Goal: Task Accomplishment & Management: Use online tool/utility

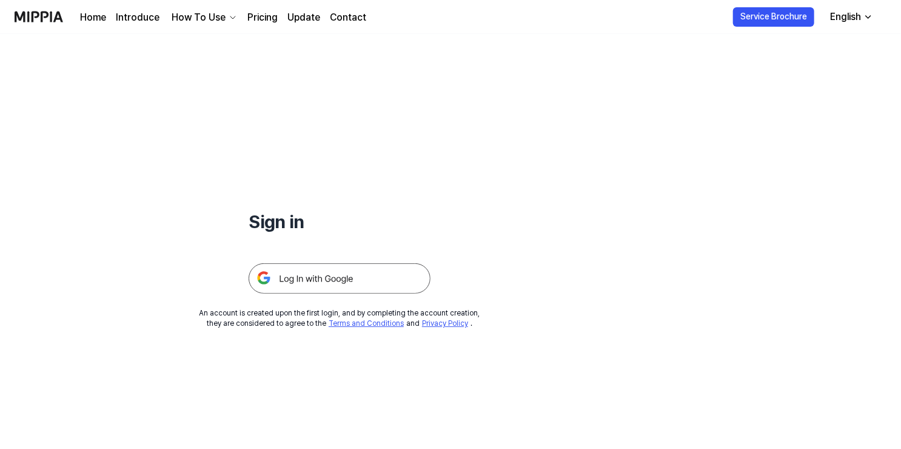
click at [385, 266] on img at bounding box center [340, 278] width 182 height 30
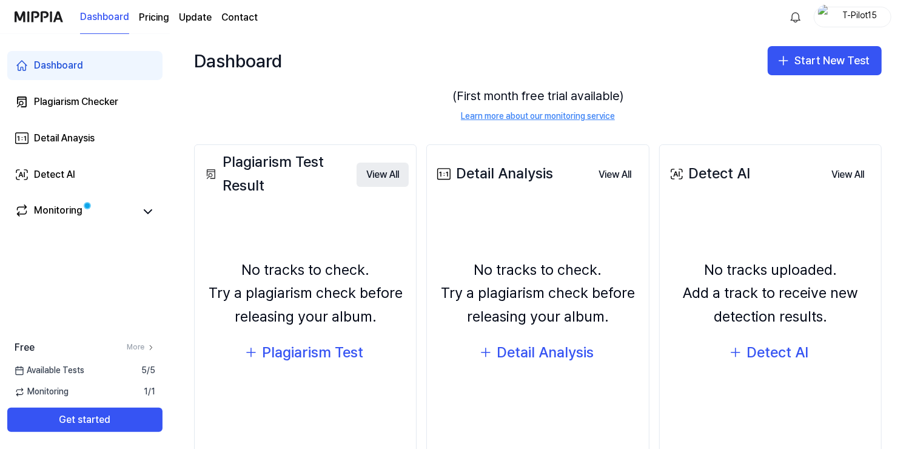
scroll to position [87, 0]
click at [297, 354] on div "Plagiarism Test" at bounding box center [312, 351] width 101 height 23
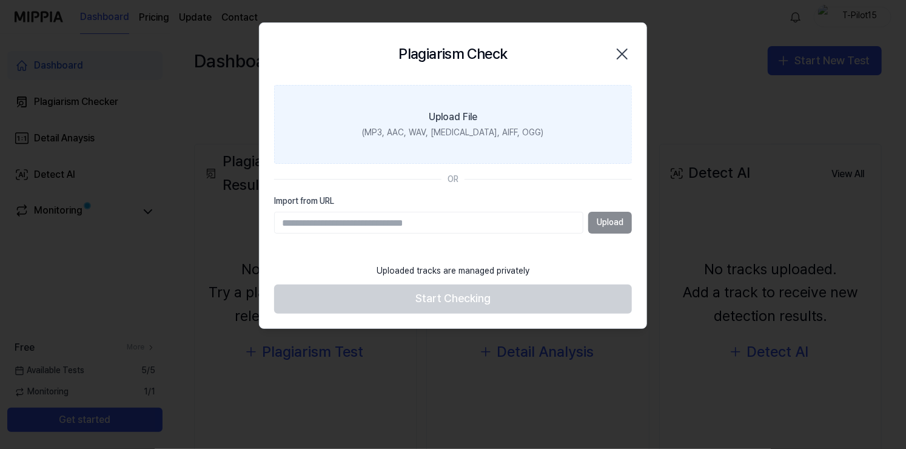
click at [396, 85] on label "Upload File (MP3, AAC, WAV, [MEDICAL_DATA], AIFF, OGG)" at bounding box center [453, 124] width 358 height 79
click at [0, 0] on input "Upload File (MP3, AAC, WAV, [MEDICAL_DATA], AIFF, OGG)" at bounding box center [0, 0] width 0 height 0
click at [376, 133] on label "Upload File (MP3, AAC, WAV, [MEDICAL_DATA], AIFF, OGG)" at bounding box center [453, 124] width 358 height 79
click at [0, 0] on input "Upload File (MP3, AAC, WAV, [MEDICAL_DATA], AIFF, OGG)" at bounding box center [0, 0] width 0 height 0
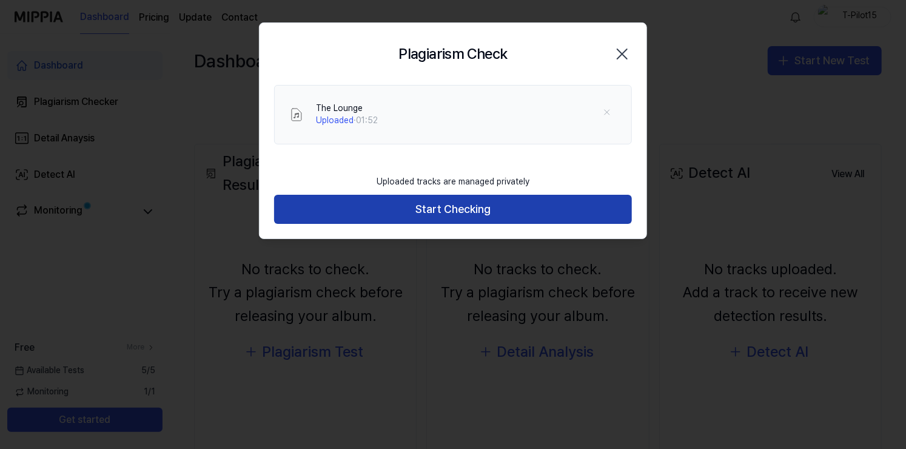
click at [436, 218] on button "Start Checking" at bounding box center [453, 209] width 358 height 29
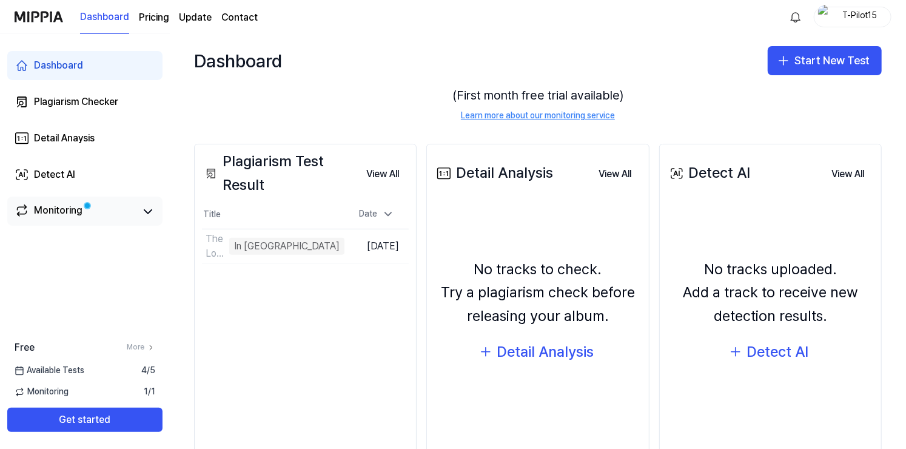
click at [92, 210] on link "Monitoring" at bounding box center [75, 211] width 121 height 17
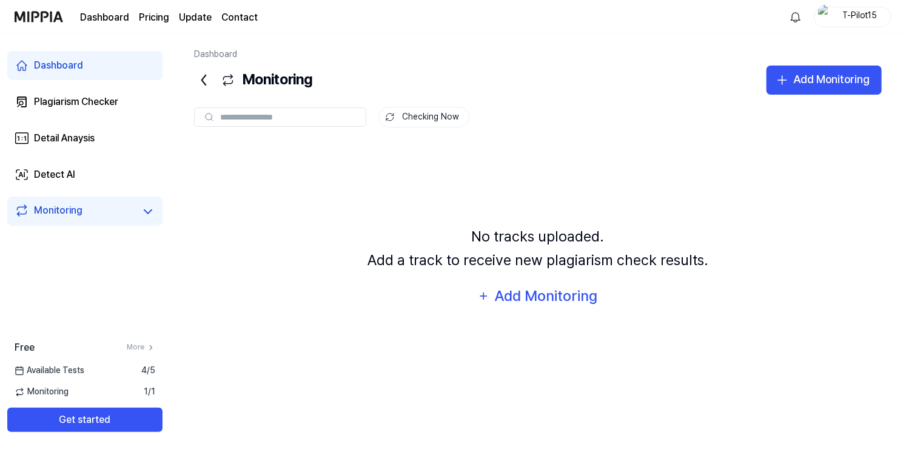
click at [85, 64] on link "Dashboard" at bounding box center [84, 65] width 155 height 29
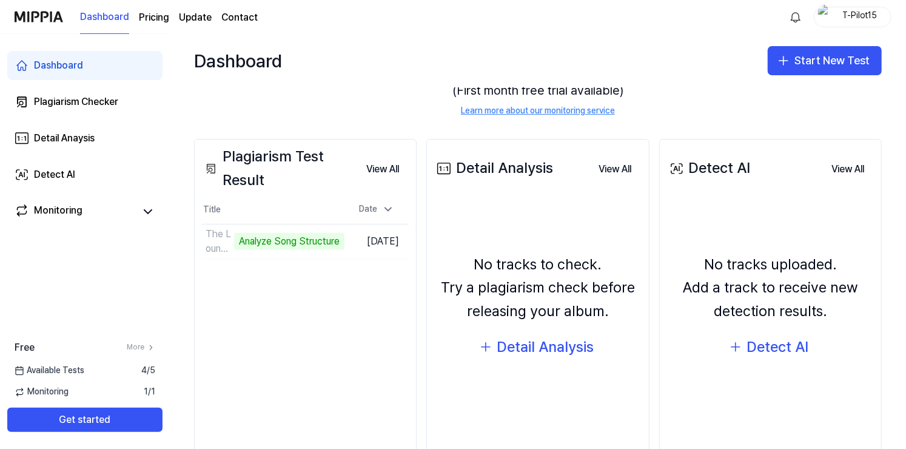
scroll to position [125, 0]
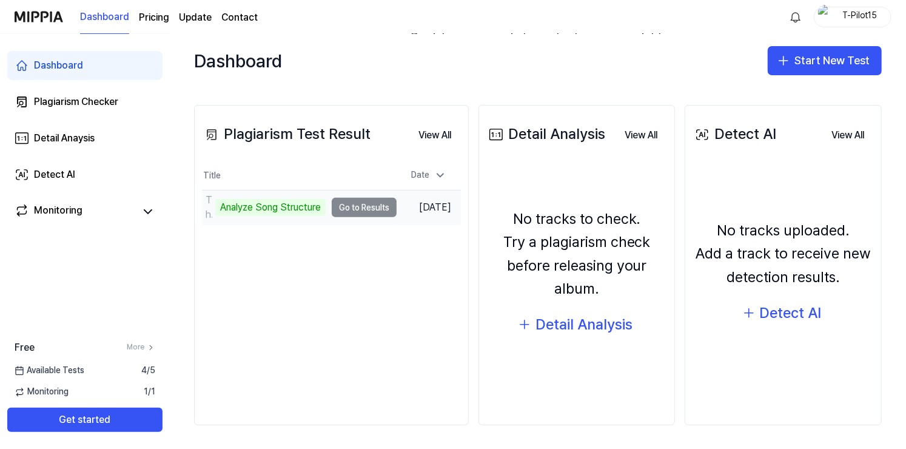
click at [355, 209] on td "The Lounge Analyze Song Structure Go to Results" at bounding box center [299, 207] width 195 height 34
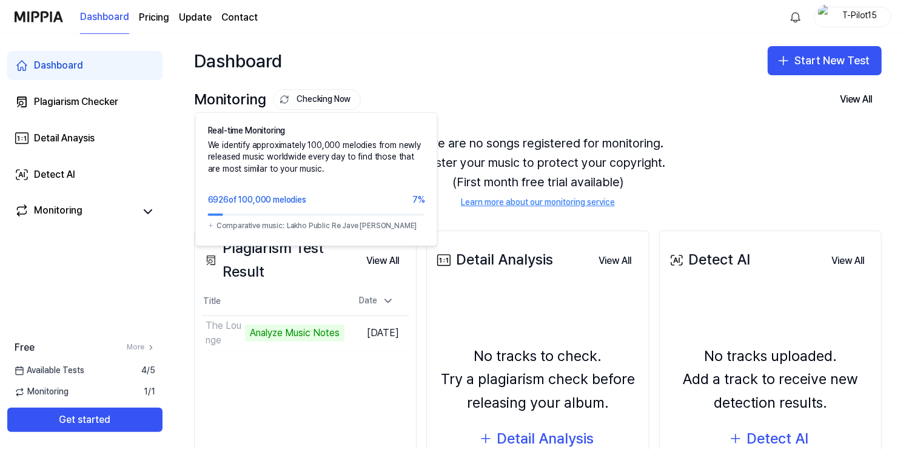
click at [311, 95] on button "Checking Now" at bounding box center [317, 99] width 88 height 21
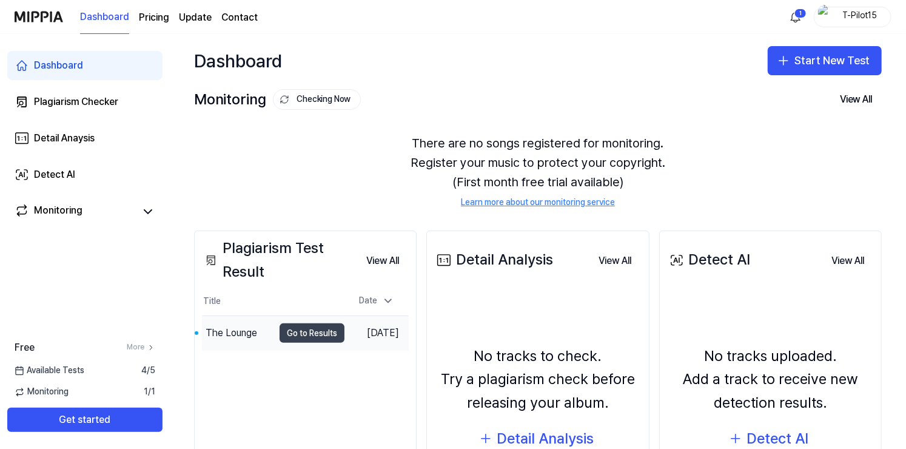
click at [293, 334] on button "Go to Results" at bounding box center [311, 332] width 65 height 19
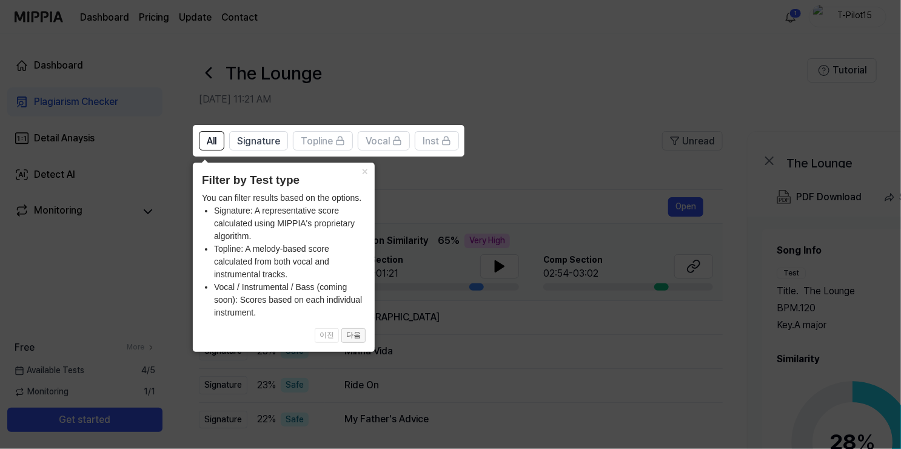
click at [357, 335] on button "다음" at bounding box center [353, 335] width 24 height 15
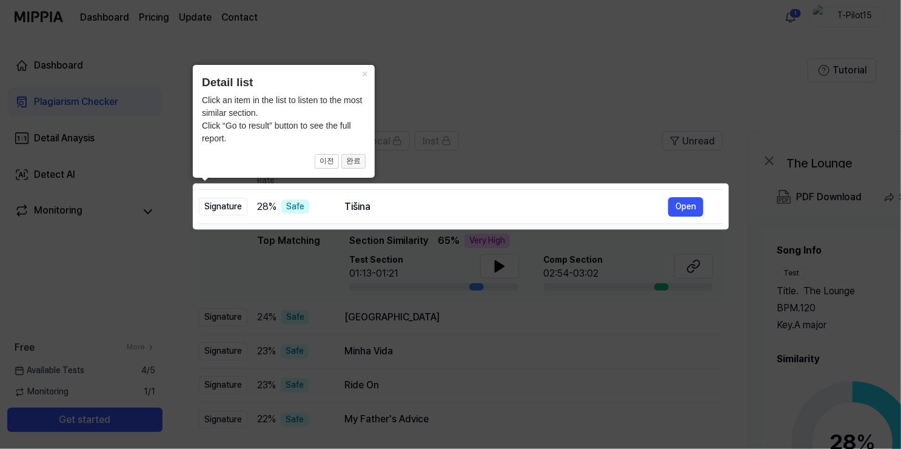
click at [355, 161] on button "완료" at bounding box center [353, 161] width 24 height 15
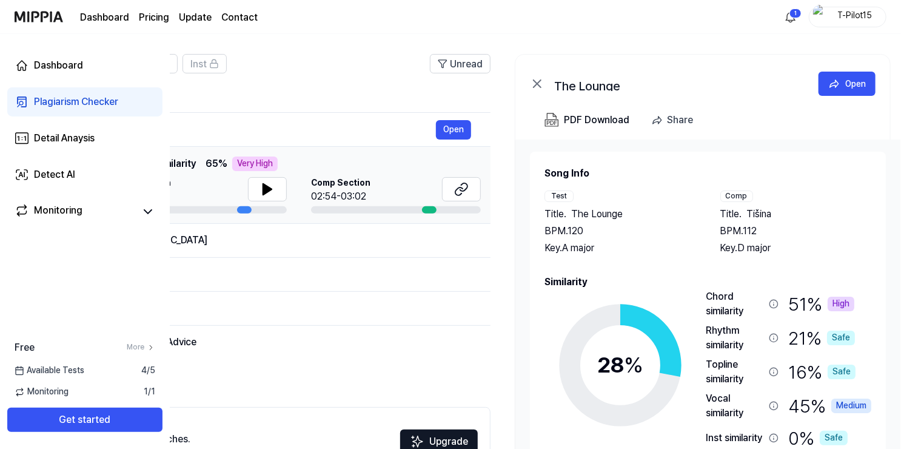
scroll to position [0, 246]
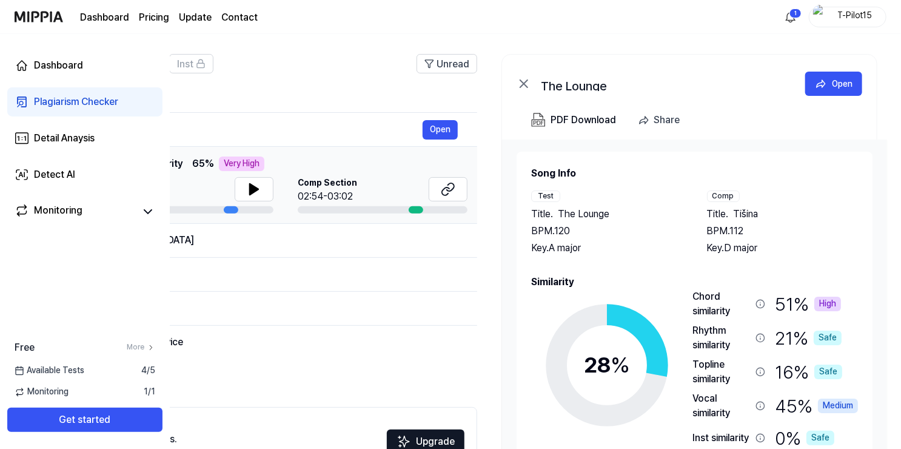
click at [734, 213] on span "Tišina" at bounding box center [746, 214] width 25 height 15
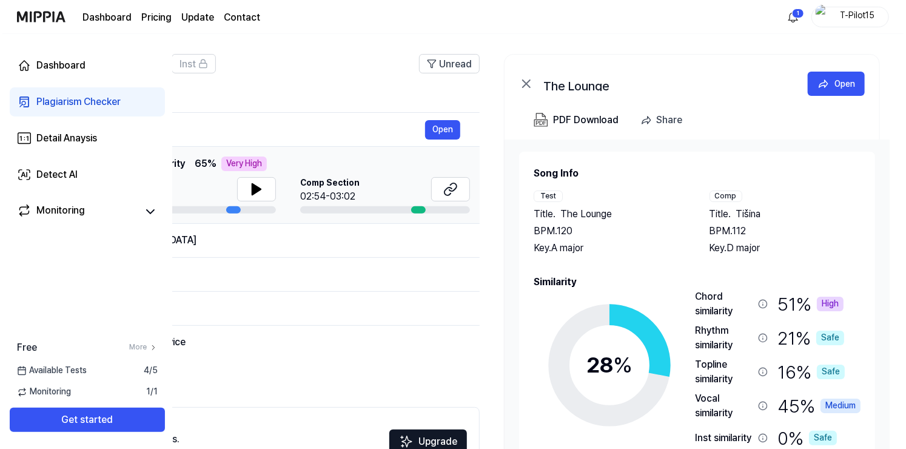
scroll to position [0, 0]
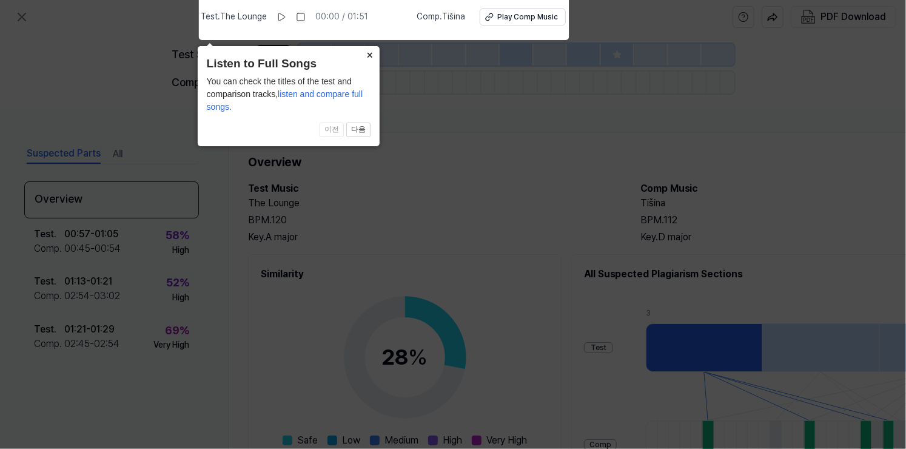
click at [367, 56] on button "×" at bounding box center [369, 54] width 19 height 17
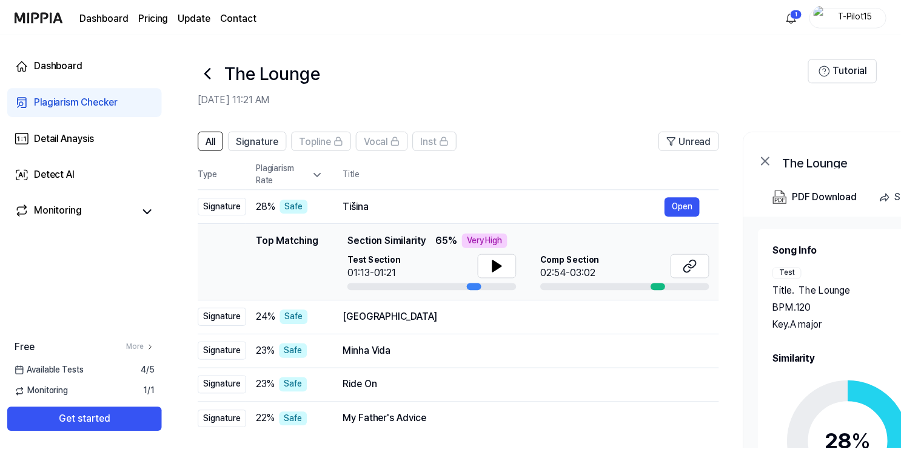
scroll to position [77, 0]
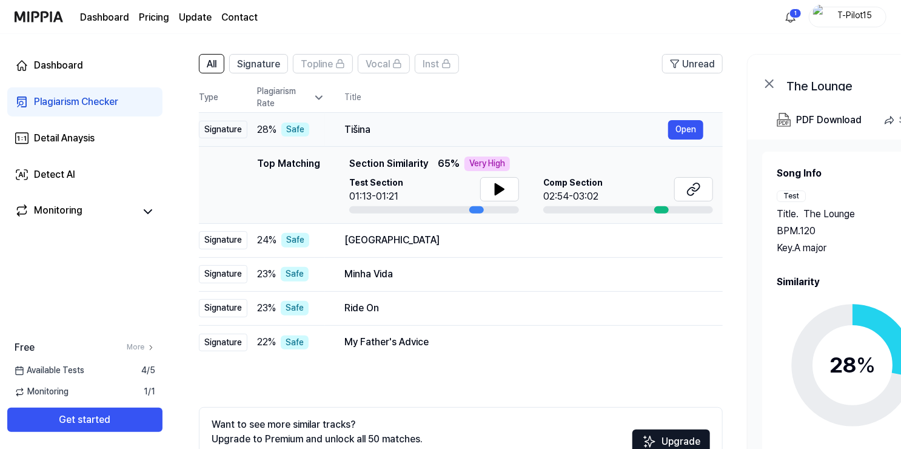
drag, startPoint x: 343, startPoint y: 129, endPoint x: 370, endPoint y: 131, distance: 27.3
click at [370, 131] on td "Tišina Open" at bounding box center [524, 130] width 398 height 34
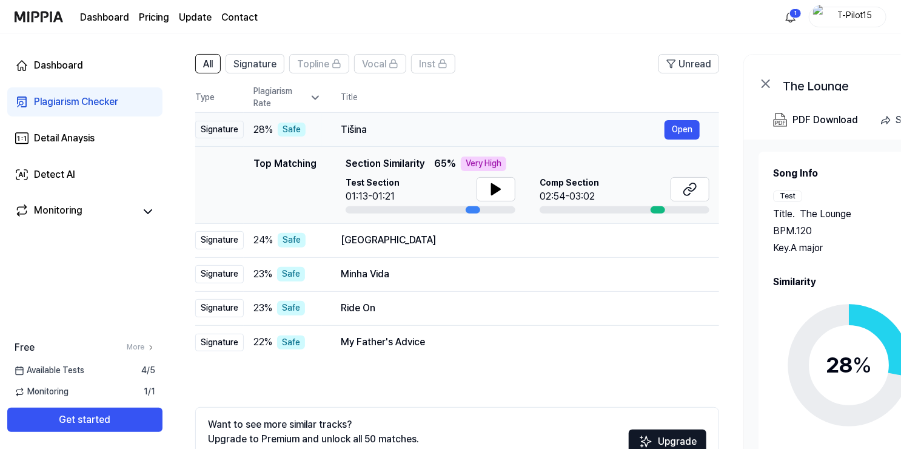
click at [368, 131] on div "Tišina" at bounding box center [503, 129] width 324 height 15
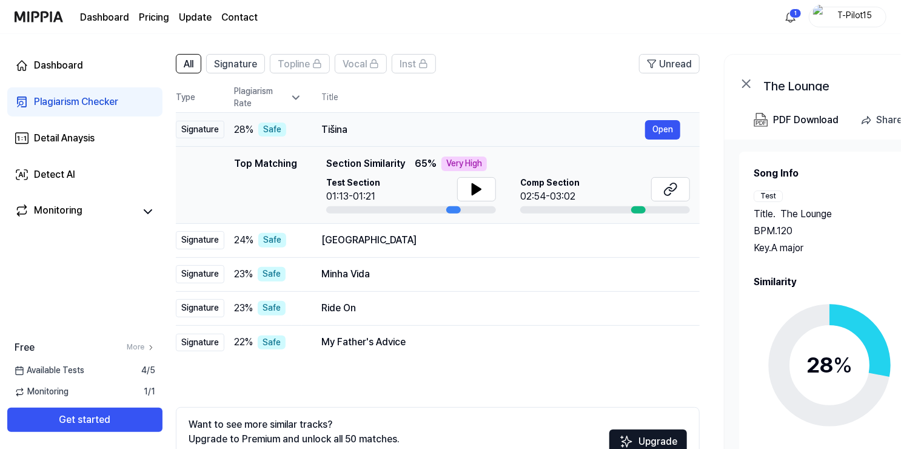
drag, startPoint x: 368, startPoint y: 131, endPoint x: 347, endPoint y: 130, distance: 21.3
click at [347, 130] on div "Tišina" at bounding box center [483, 129] width 324 height 15
click at [330, 129] on div "Tišina" at bounding box center [484, 129] width 324 height 15
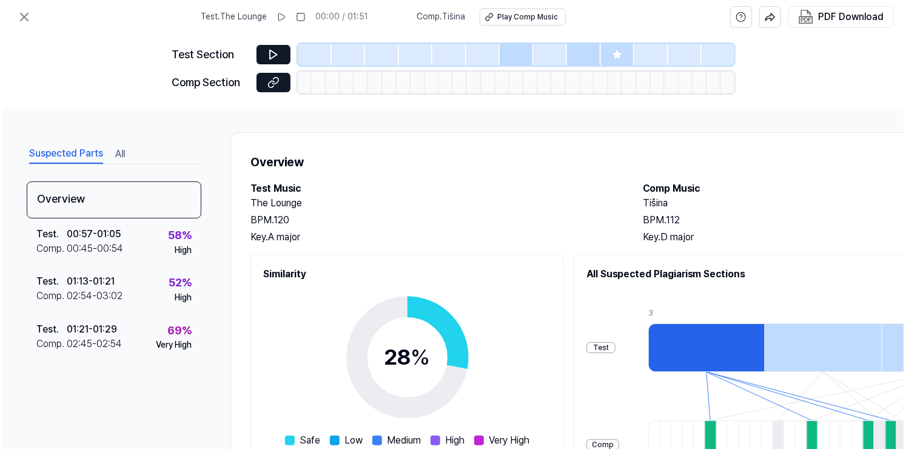
scroll to position [0, 0]
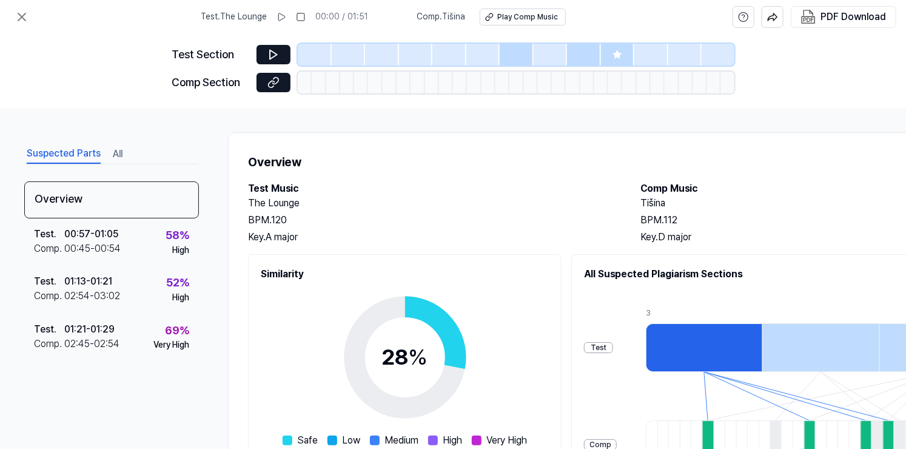
click at [456, 18] on span "Comp . Tišina" at bounding box center [440, 17] width 48 height 12
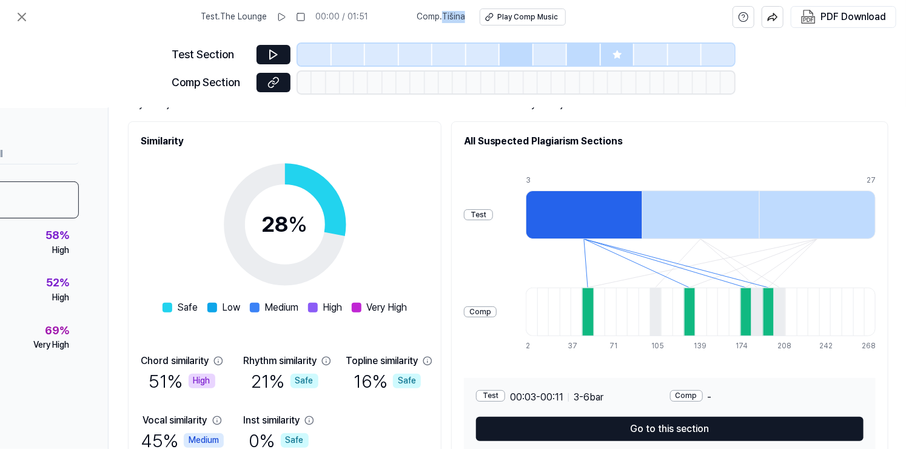
scroll to position [132, 151]
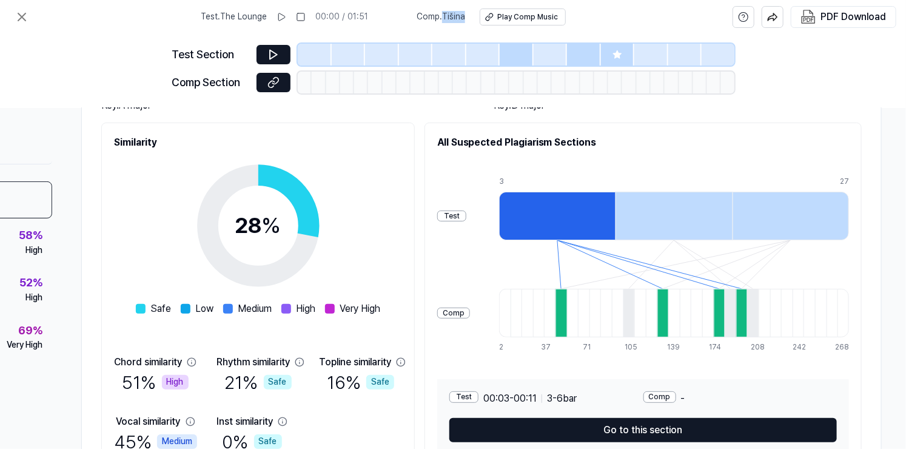
click at [695, 148] on h2 "All Suspected Plagiarism Sections" at bounding box center [643, 142] width 412 height 15
click at [267, 55] on icon at bounding box center [273, 54] width 12 height 12
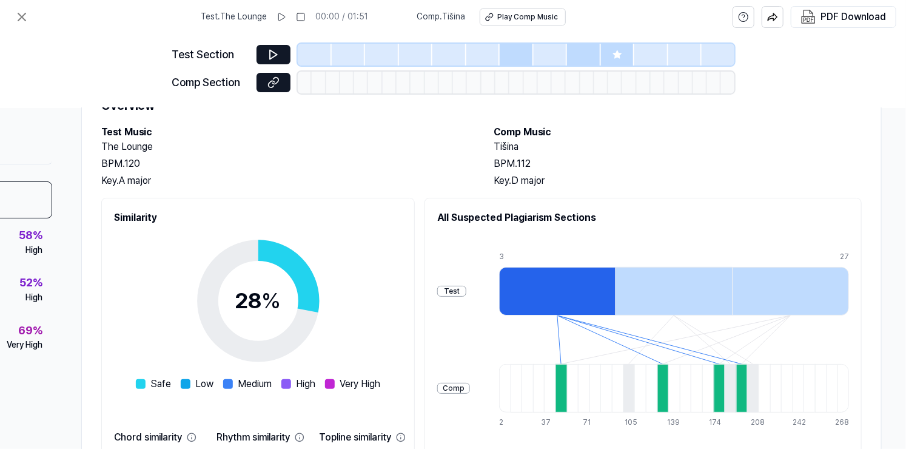
scroll to position [0, 151]
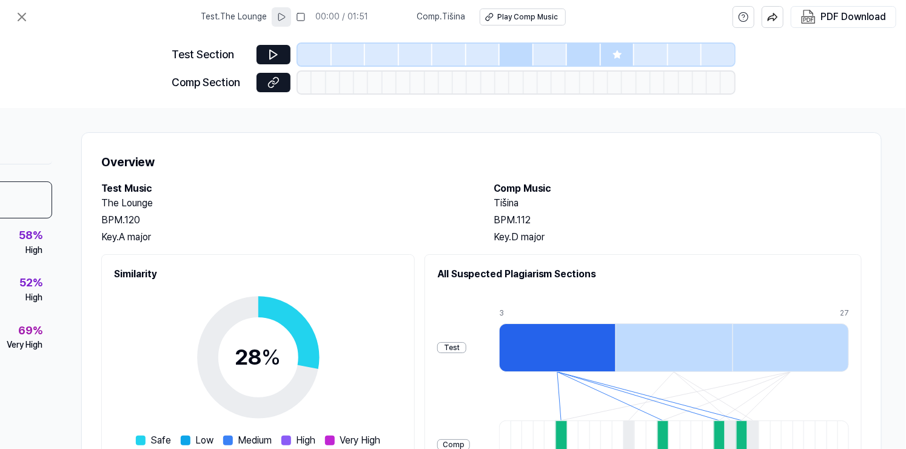
click at [286, 18] on icon at bounding box center [281, 17] width 10 height 10
click at [607, 55] on div at bounding box center [618, 55] width 34 height 22
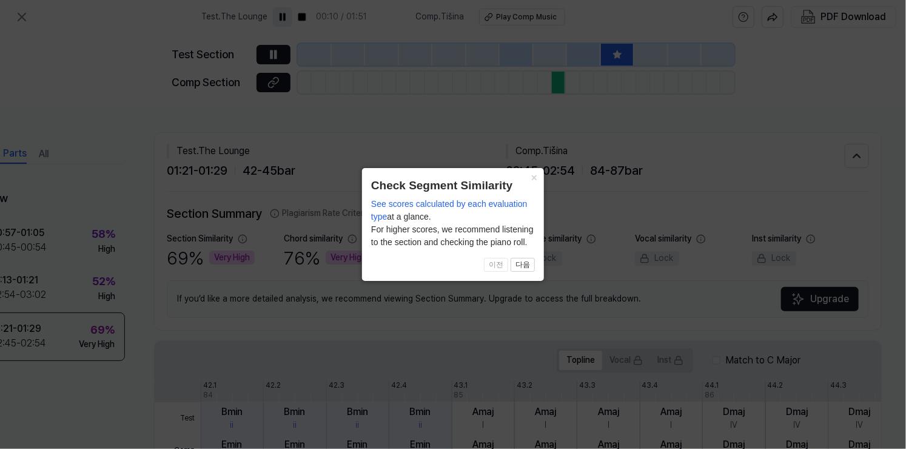
scroll to position [0, 78]
click at [531, 267] on button "다음" at bounding box center [522, 265] width 24 height 15
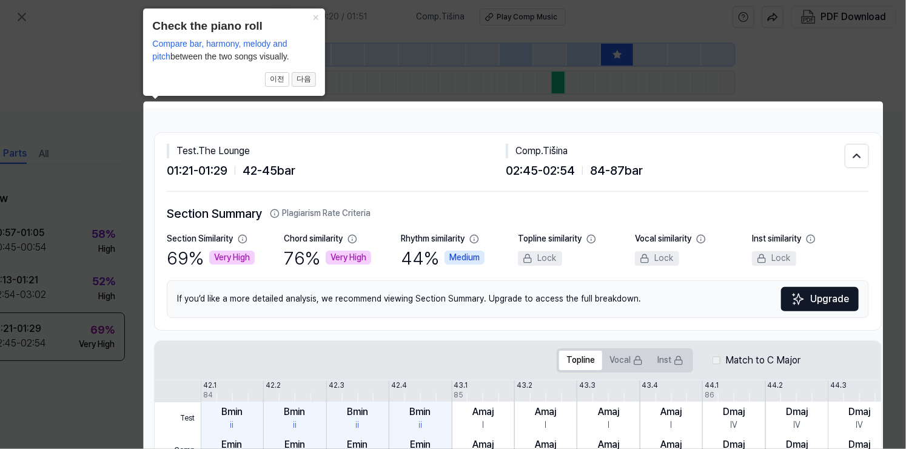
click at [306, 85] on button "다음" at bounding box center [304, 79] width 24 height 15
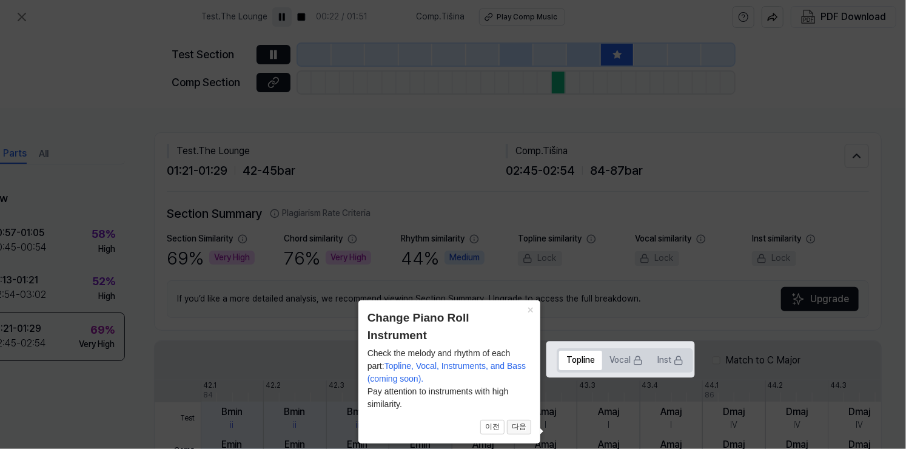
click at [520, 425] on button "다음" at bounding box center [519, 426] width 24 height 15
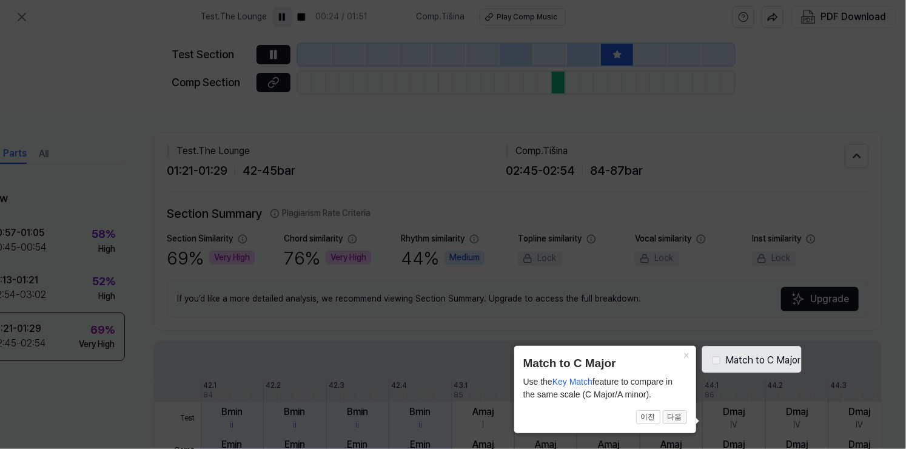
click at [679, 418] on button "다음" at bounding box center [675, 417] width 24 height 15
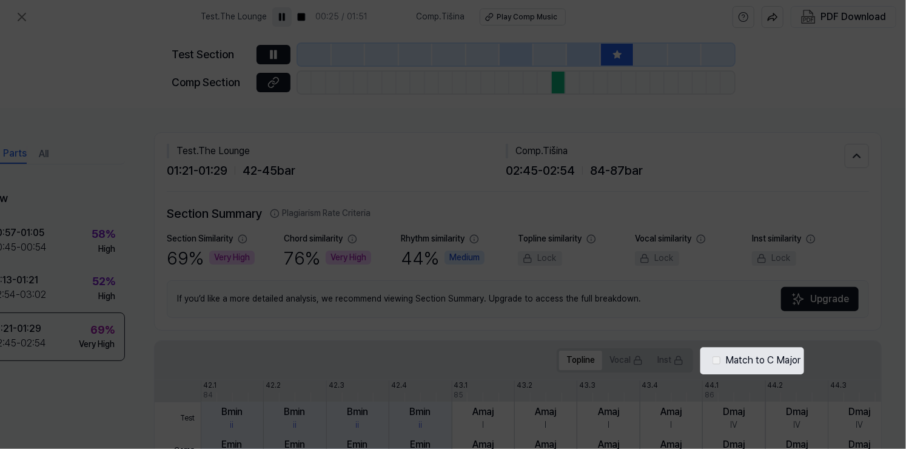
scroll to position [386, 78]
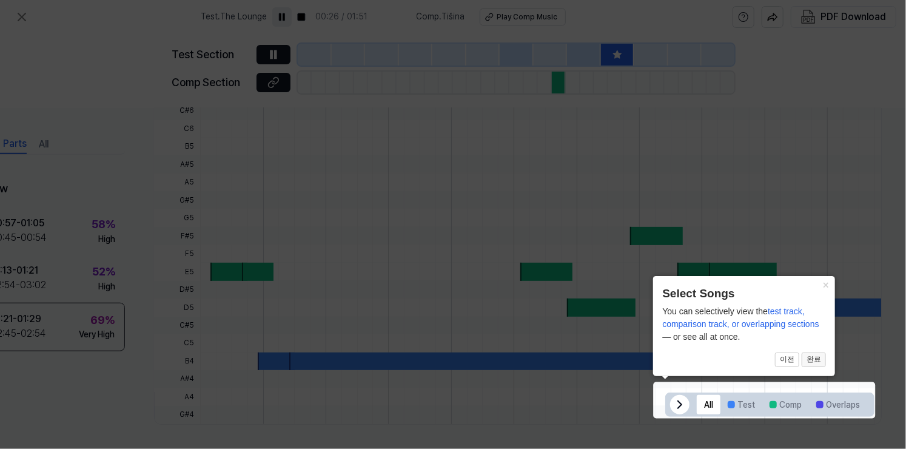
click at [810, 361] on button "완료" at bounding box center [813, 359] width 24 height 15
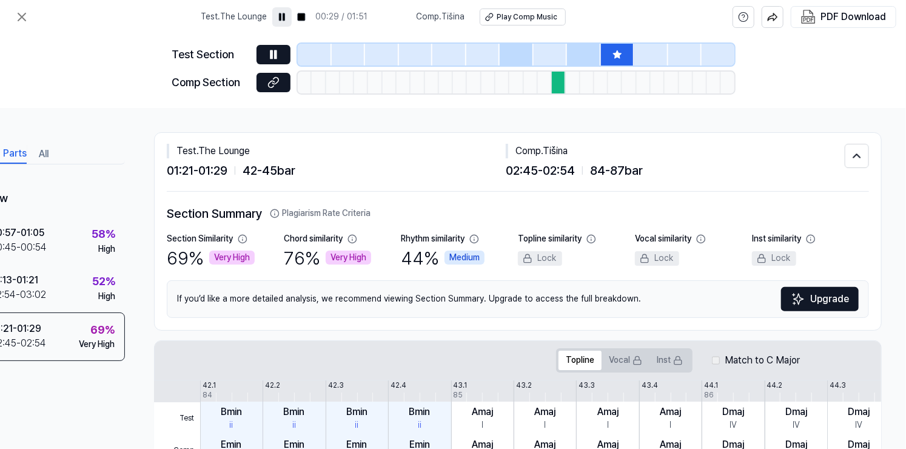
scroll to position [0, 0]
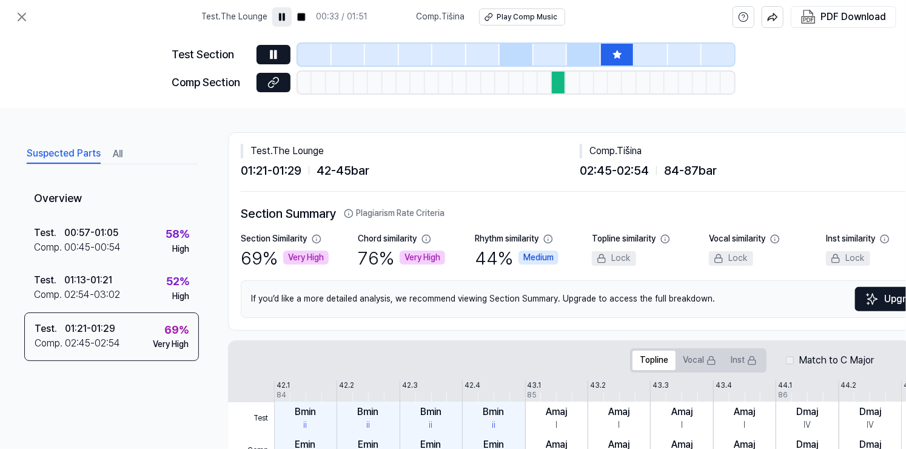
click at [615, 56] on icon at bounding box center [617, 54] width 8 height 8
click at [303, 19] on rect at bounding box center [301, 16] width 7 height 7
click at [553, 84] on div at bounding box center [559, 83] width 14 height 22
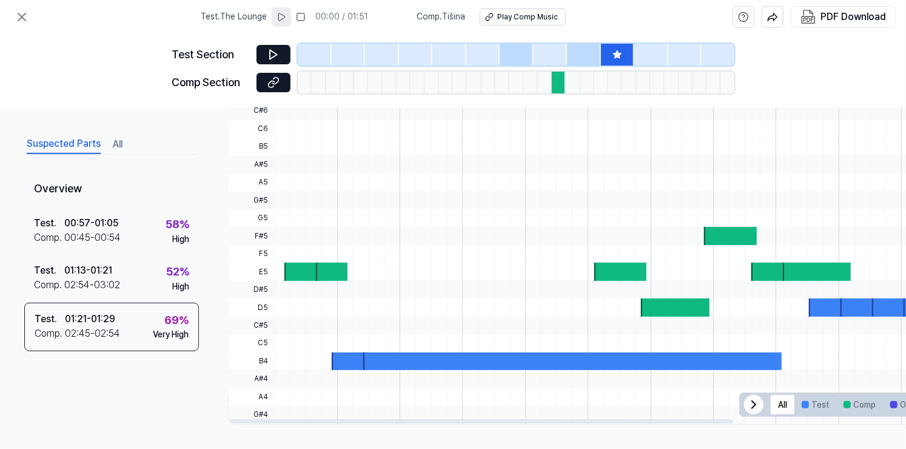
scroll to position [349, 0]
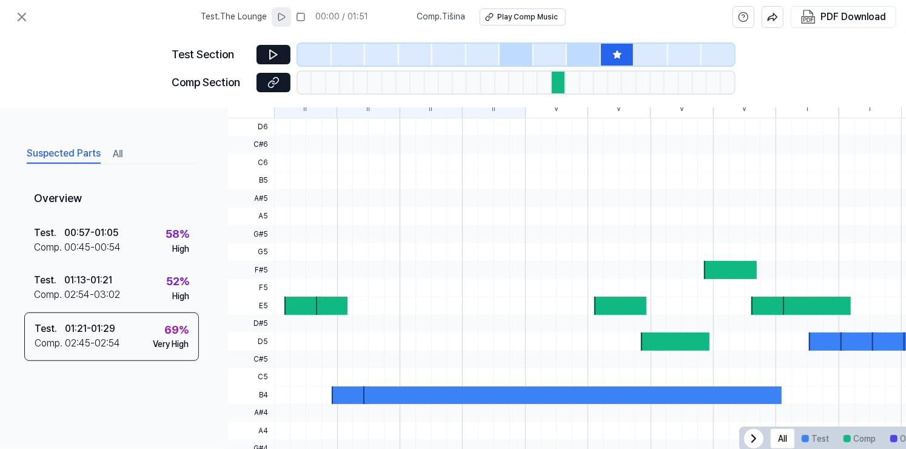
click at [291, 290] on div at bounding box center [774, 288] width 1001 height 18
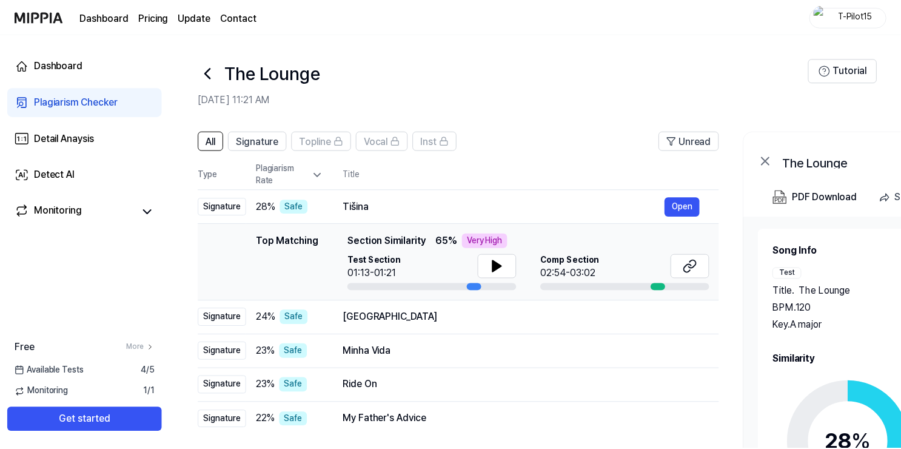
scroll to position [77, 0]
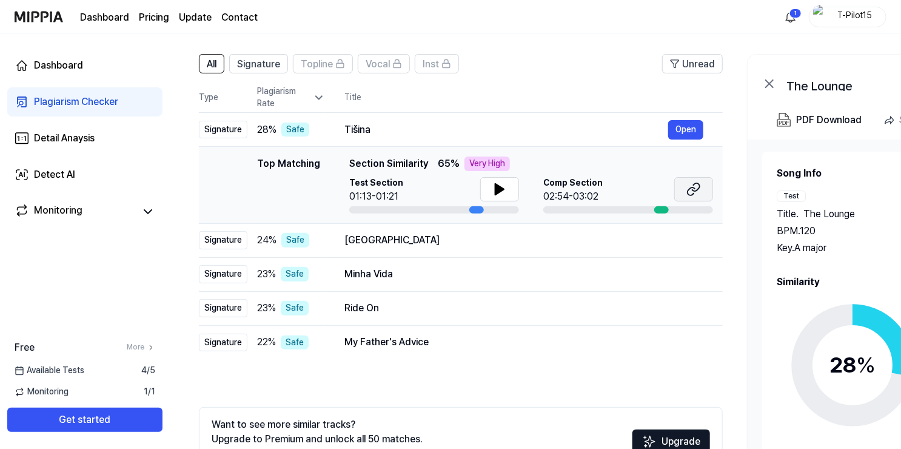
click at [693, 194] on icon at bounding box center [693, 189] width 15 height 15
click at [472, 207] on div at bounding box center [476, 209] width 15 height 7
click at [490, 192] on button at bounding box center [499, 189] width 39 height 24
click at [493, 192] on icon at bounding box center [499, 189] width 15 height 15
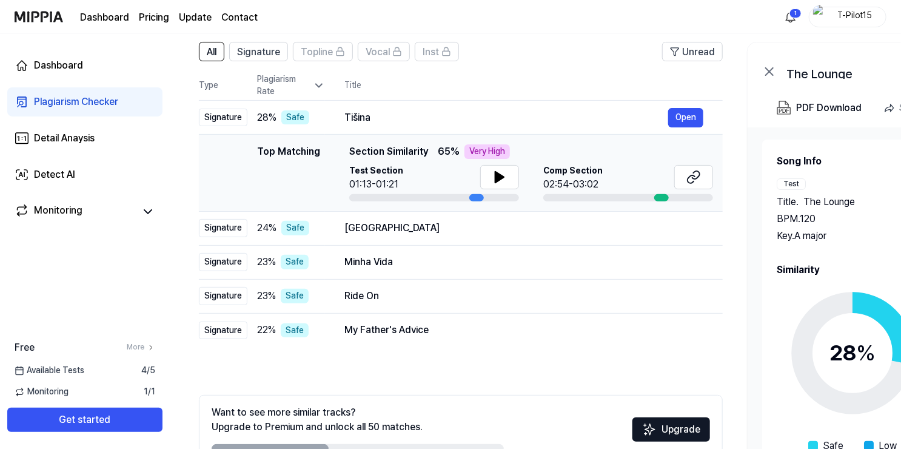
scroll to position [96, 0]
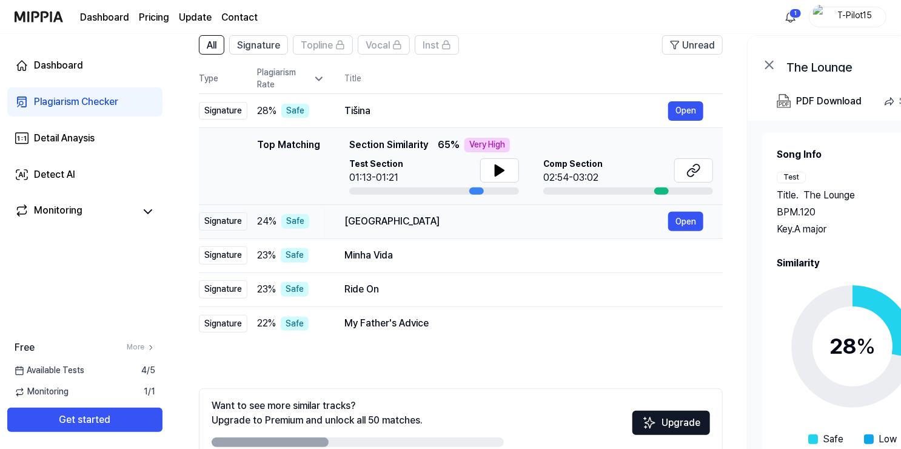
click at [392, 221] on div "Edinburgh" at bounding box center [506, 221] width 324 height 15
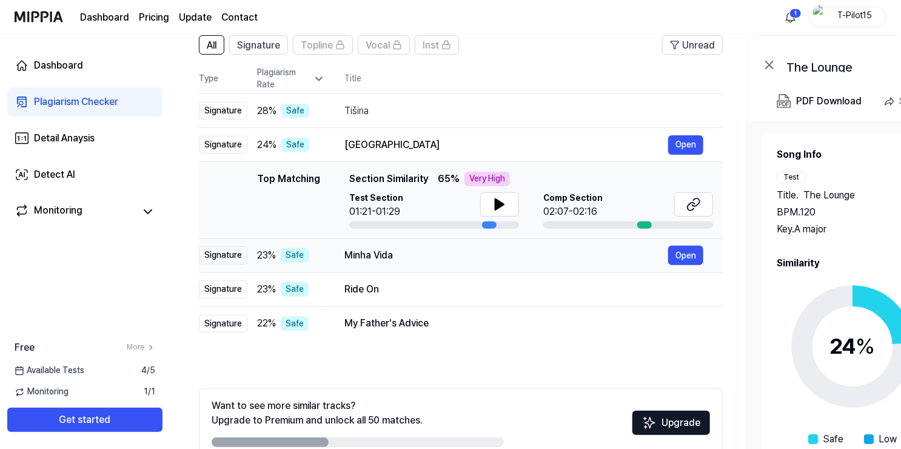
click at [435, 251] on div "Minha Vida" at bounding box center [506, 255] width 324 height 15
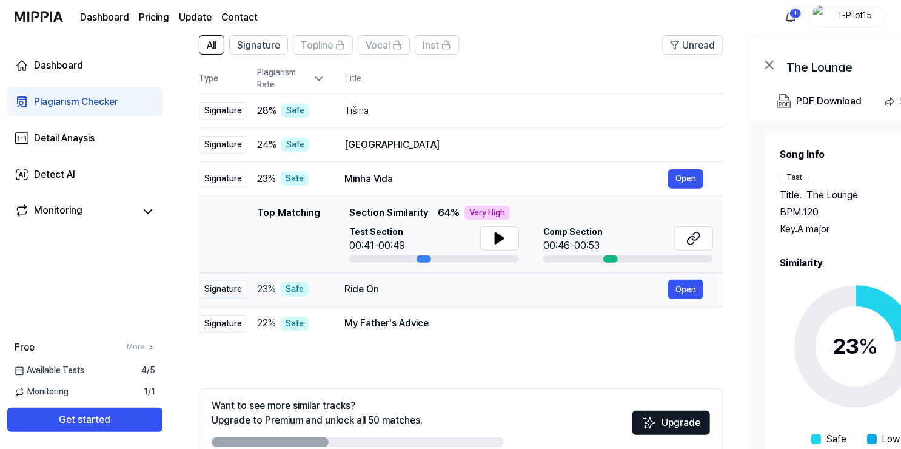
click at [460, 285] on div "Ride On" at bounding box center [506, 289] width 324 height 15
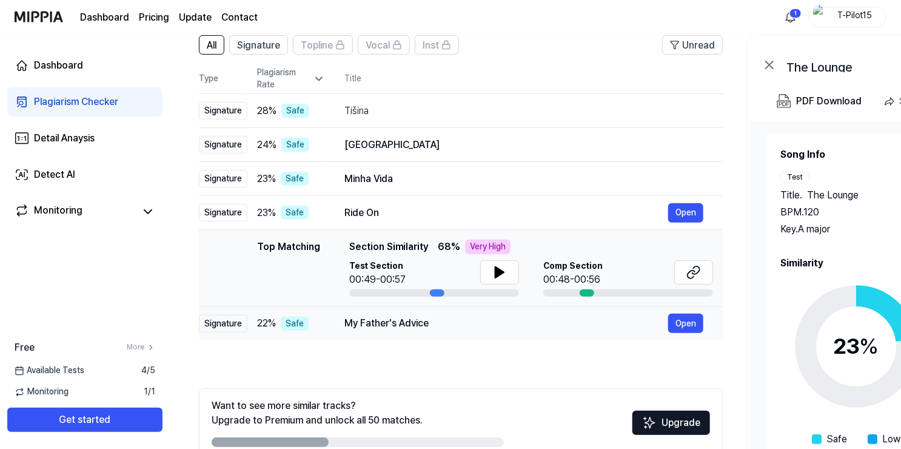
click at [484, 331] on div "My Father's Advice Open" at bounding box center [523, 322] width 359 height 19
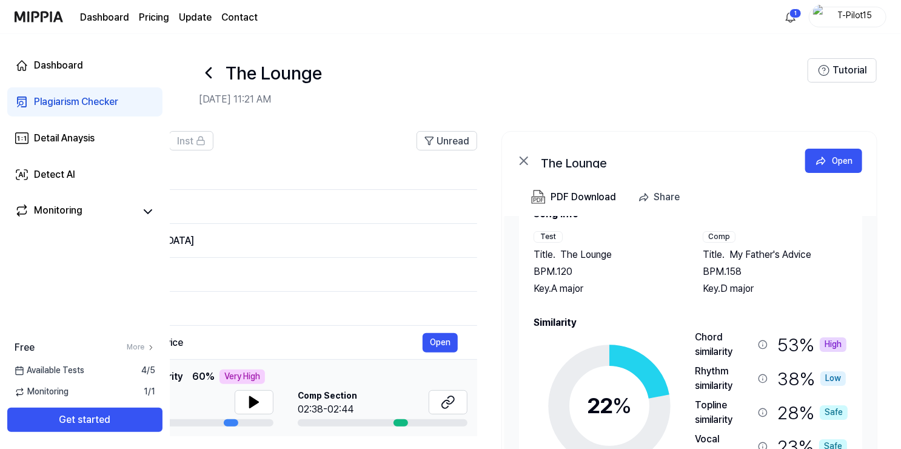
scroll to position [162, 0]
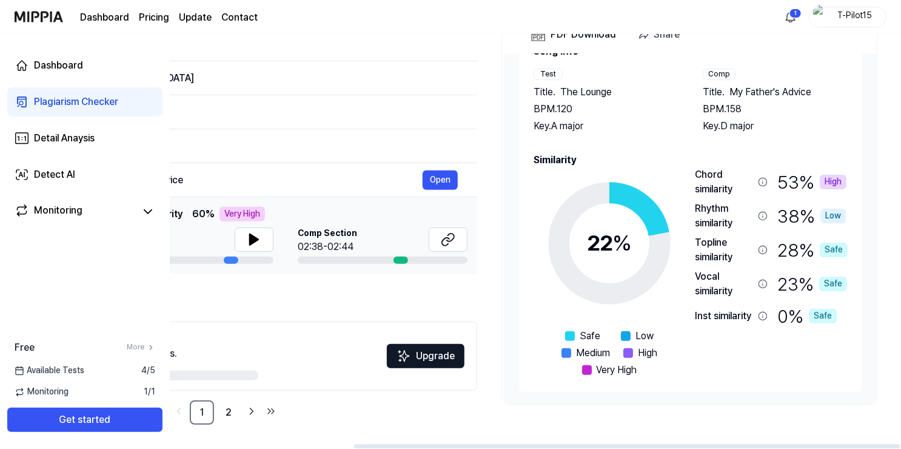
click at [789, 181] on div "53 % High" at bounding box center [811, 181] width 69 height 29
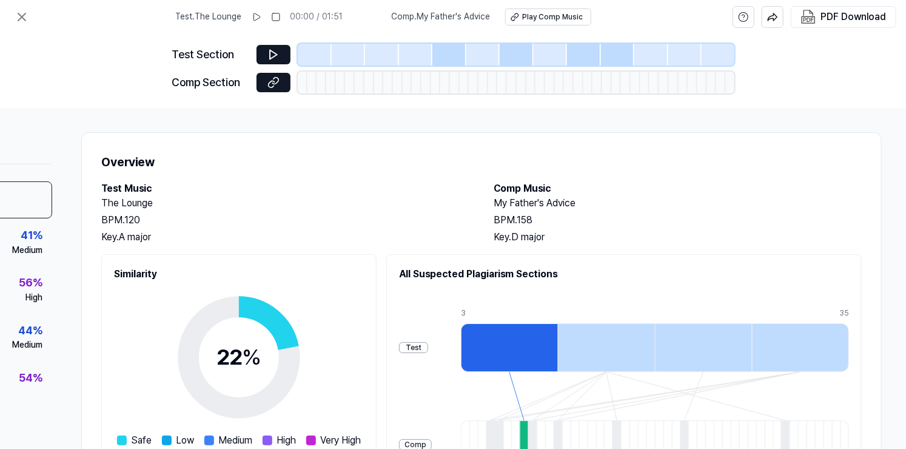
scroll to position [0, 0]
